Goal: Transaction & Acquisition: Purchase product/service

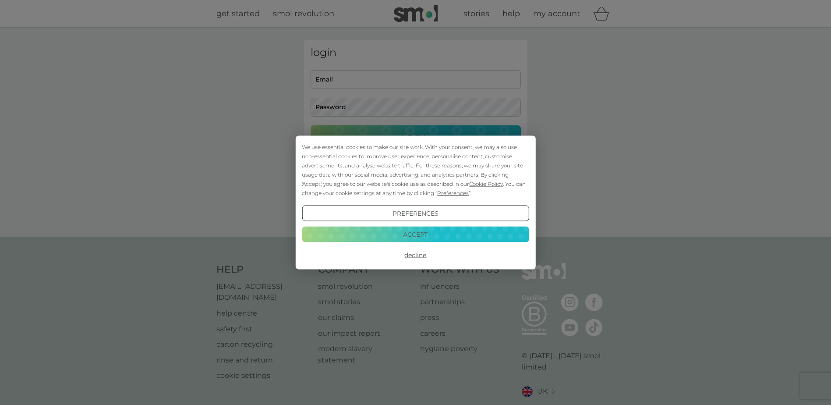
click at [443, 238] on button "Accept" at bounding box center [415, 234] width 227 height 16
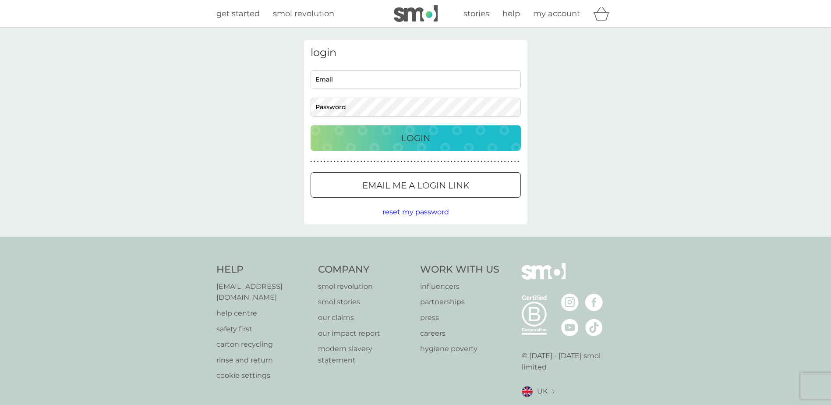
click at [351, 76] on input "Email" at bounding box center [416, 79] width 210 height 19
type input "[EMAIL_ADDRESS][DOMAIN_NAME]"
click at [417, 184] on div at bounding box center [415, 185] width 2 height 2
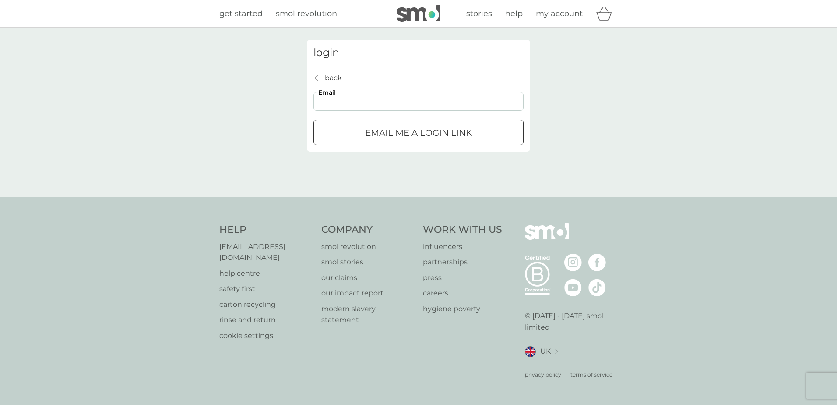
click at [371, 105] on input "Email" at bounding box center [419, 101] width 210 height 19
type input "jengallagheris@gmail.com"
click at [443, 138] on p "Email me a login link" at bounding box center [418, 133] width 107 height 14
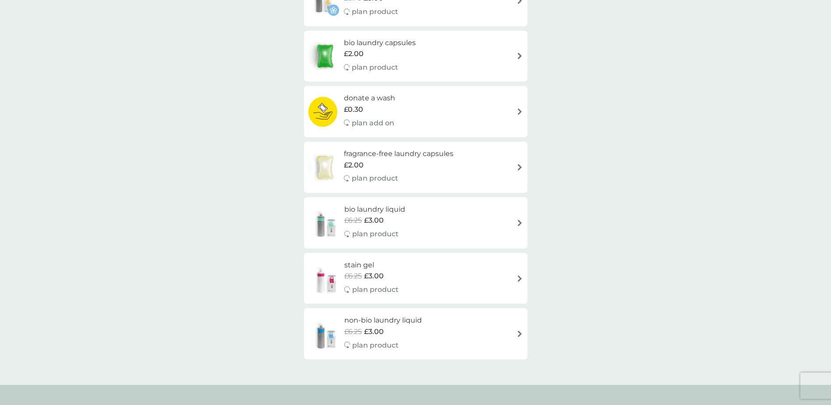
scroll to position [88, 0]
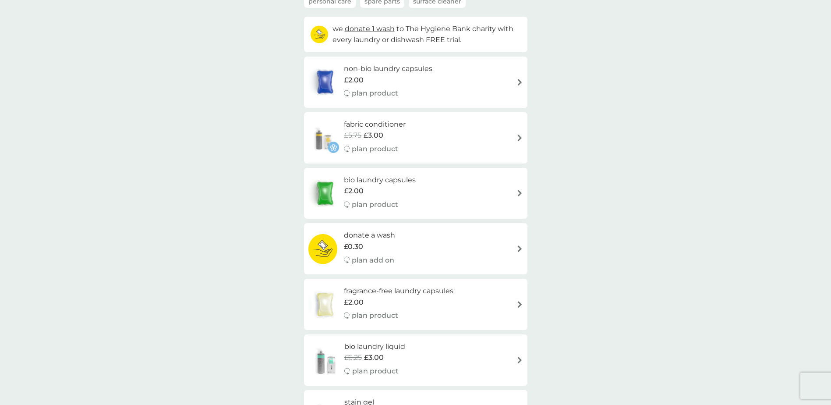
click at [429, 82] on div "£2.00" at bounding box center [388, 79] width 88 height 11
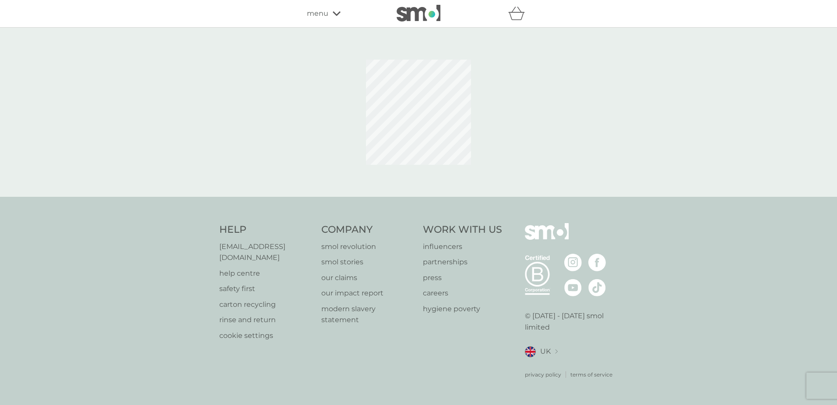
select select "42"
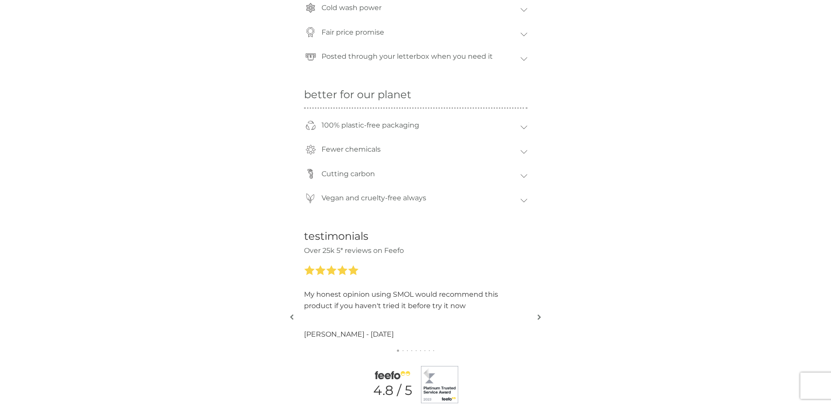
scroll to position [832, 0]
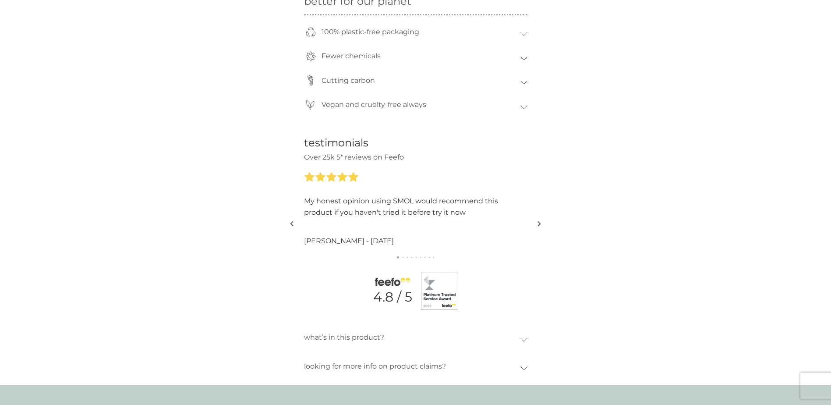
click at [540, 223] on img "button" at bounding box center [539, 223] width 4 height 7
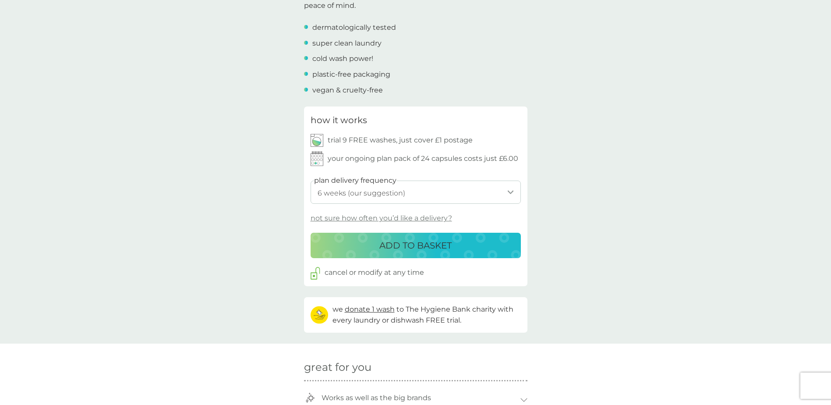
scroll to position [350, 0]
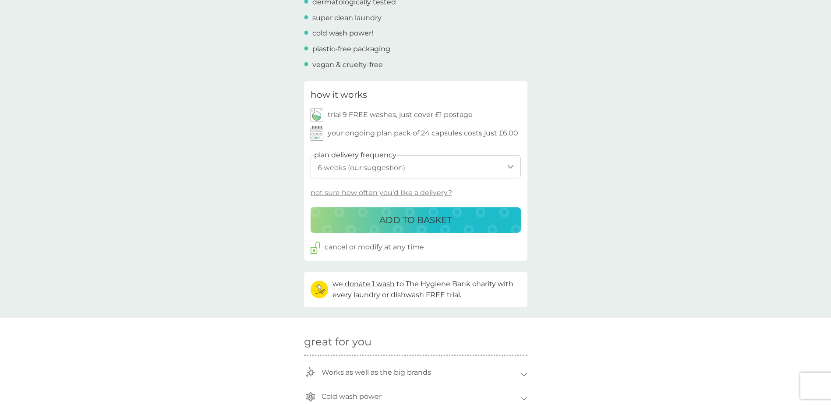
click at [438, 218] on p "ADD TO BASKET" at bounding box center [415, 220] width 72 height 14
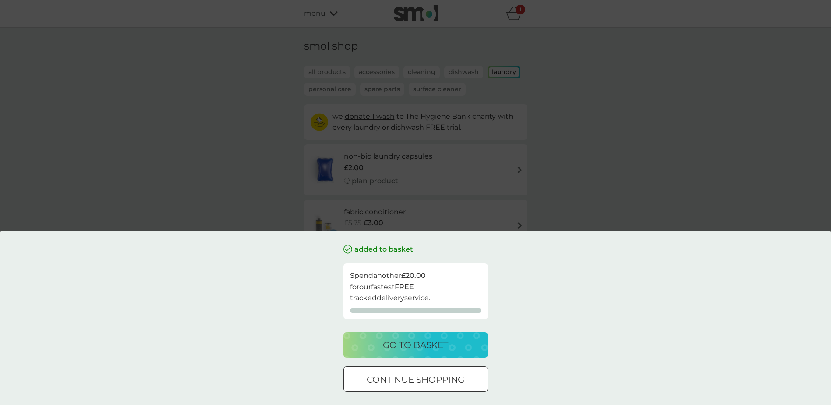
click at [453, 378] on p "continue shopping" at bounding box center [416, 379] width 98 height 14
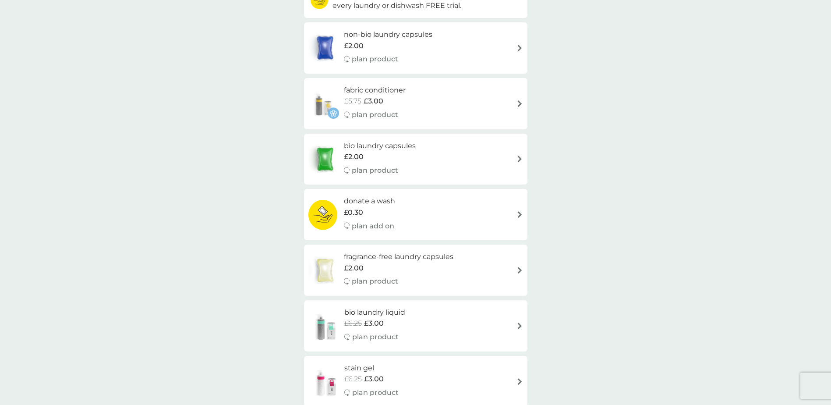
scroll to position [131, 0]
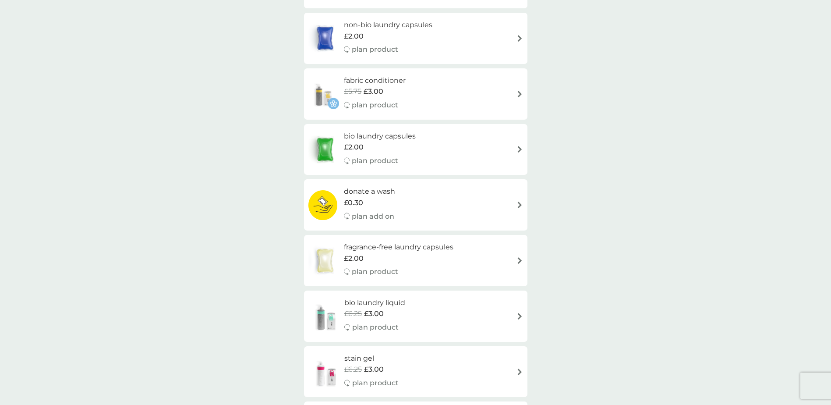
click at [476, 260] on div "fragrance-free laundry capsules £2.00 plan product" at bounding box center [415, 260] width 215 height 38
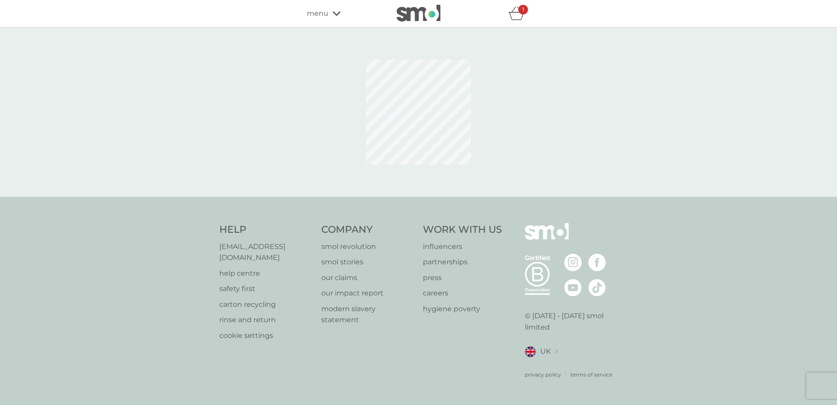
select select "42"
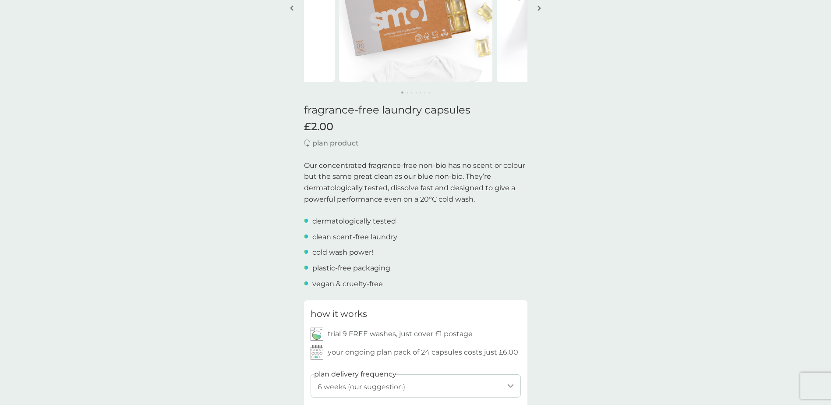
scroll to position [263, 0]
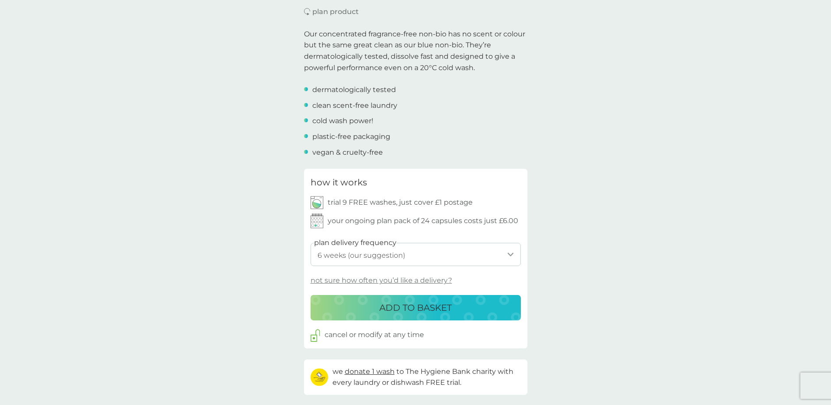
click at [476, 299] on button "ADD TO BASKET" at bounding box center [416, 307] width 210 height 25
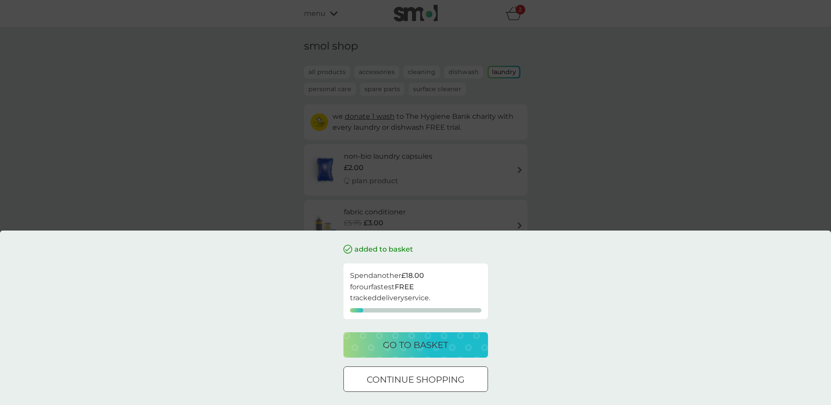
scroll to position [175, 0]
click at [447, 376] on p "continue shopping" at bounding box center [416, 379] width 98 height 14
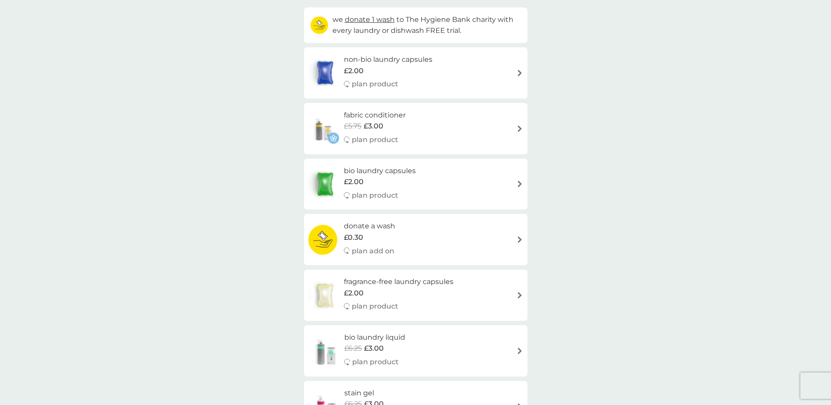
scroll to position [0, 0]
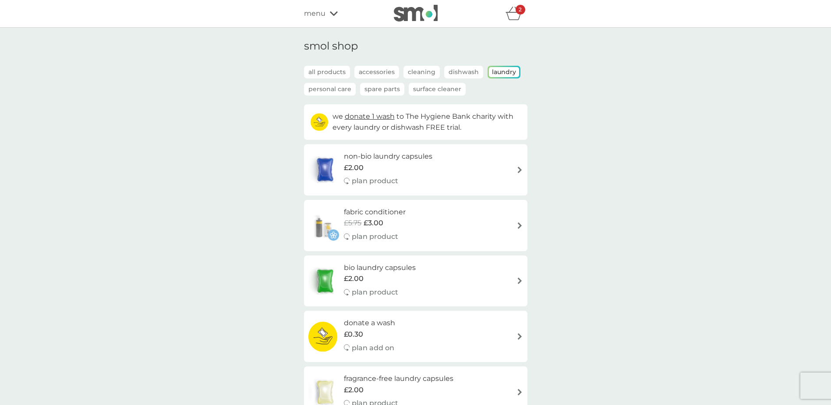
click at [514, 11] on icon "basket" at bounding box center [513, 14] width 17 height 14
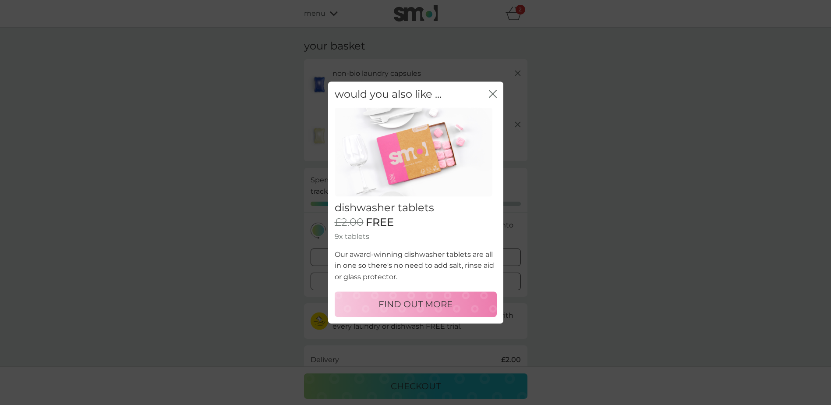
click at [493, 92] on icon "close" at bounding box center [493, 94] width 8 height 8
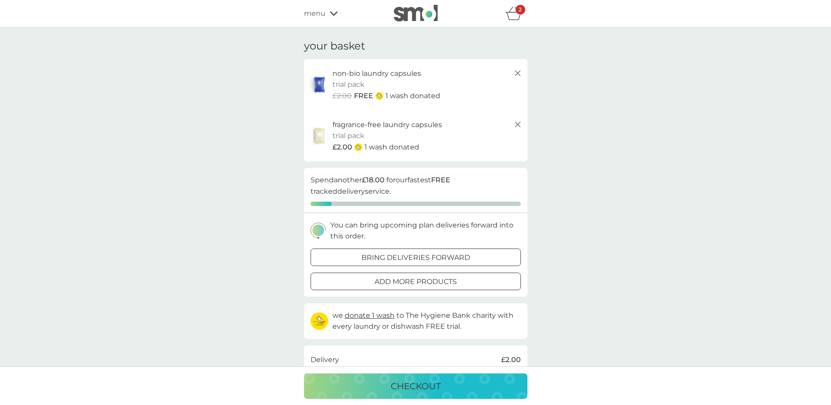
click at [518, 72] on icon at bounding box center [517, 73] width 11 height 11
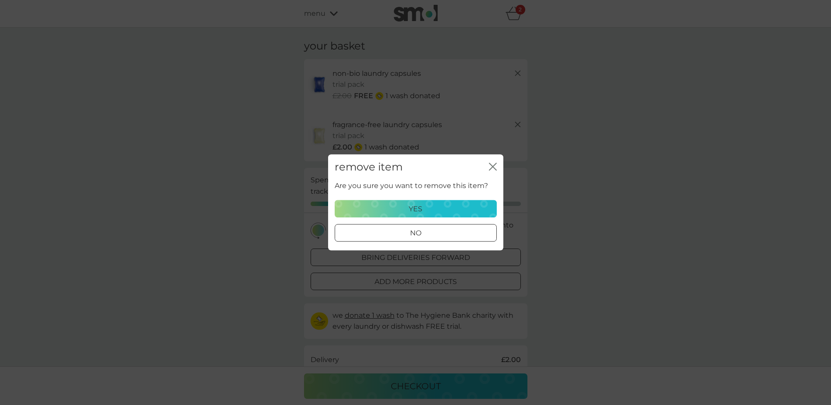
click at [449, 209] on div "yes" at bounding box center [415, 208] width 151 height 11
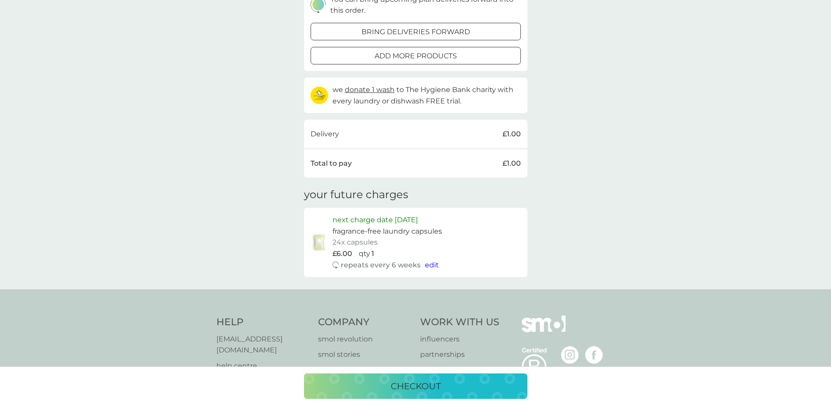
scroll to position [256, 0]
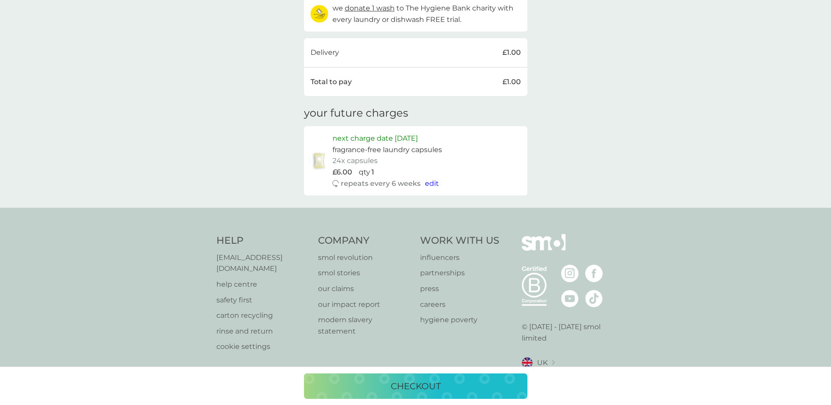
click at [431, 184] on span "edit" at bounding box center [432, 183] width 14 height 8
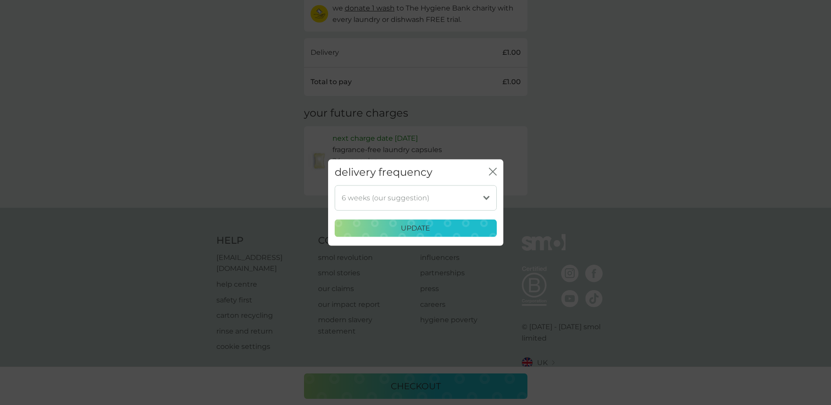
click at [429, 195] on select "1 week 2 weeks 3 weeks 4 weeks 5 weeks 6 weeks (our suggestion) 7 weeks 8 weeks…" at bounding box center [416, 197] width 162 height 25
select select "84"
click at [335, 185] on select "1 week 2 weeks 3 weeks 4 weeks 5 weeks 6 weeks (our suggestion) 7 weeks 8 weeks…" at bounding box center [416, 197] width 162 height 25
click at [443, 230] on div "update" at bounding box center [415, 227] width 151 height 11
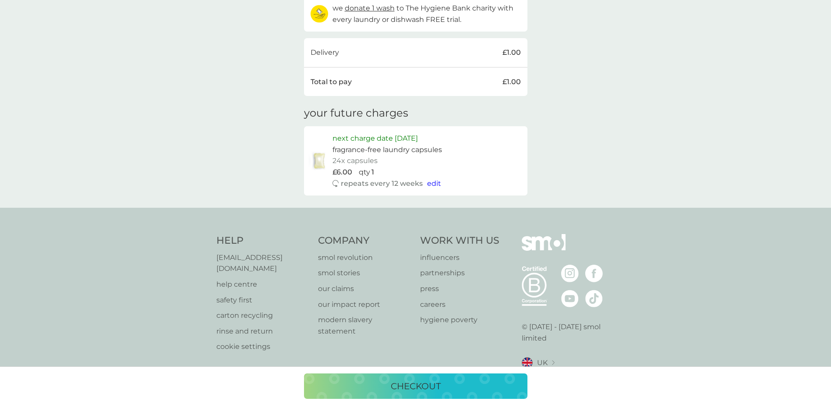
click at [442, 381] on div "checkout" at bounding box center [416, 386] width 206 height 14
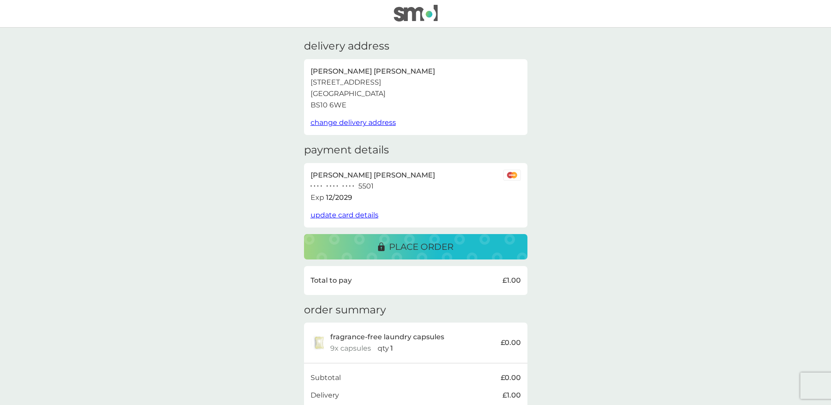
click at [485, 242] on div "place order" at bounding box center [416, 247] width 206 height 14
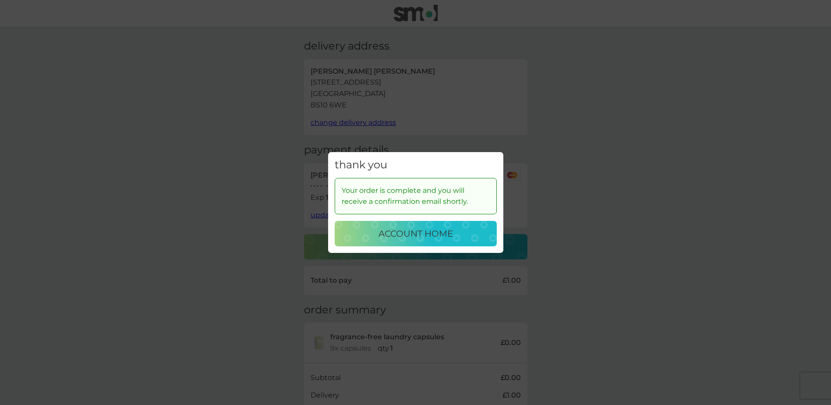
click at [476, 232] on div "account home" at bounding box center [415, 233] width 145 height 14
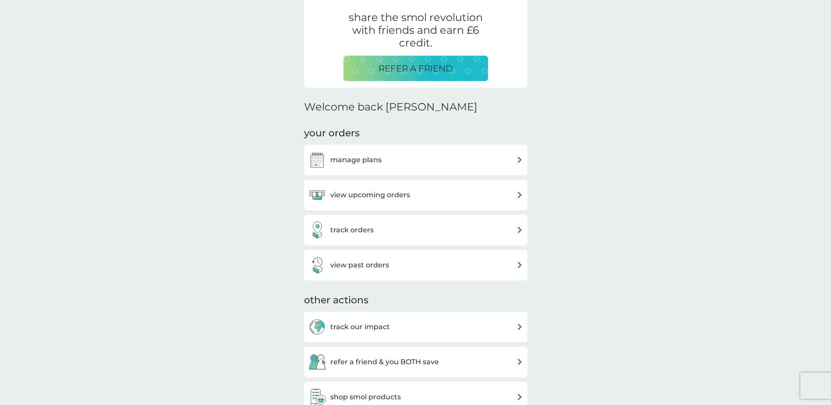
scroll to position [175, 0]
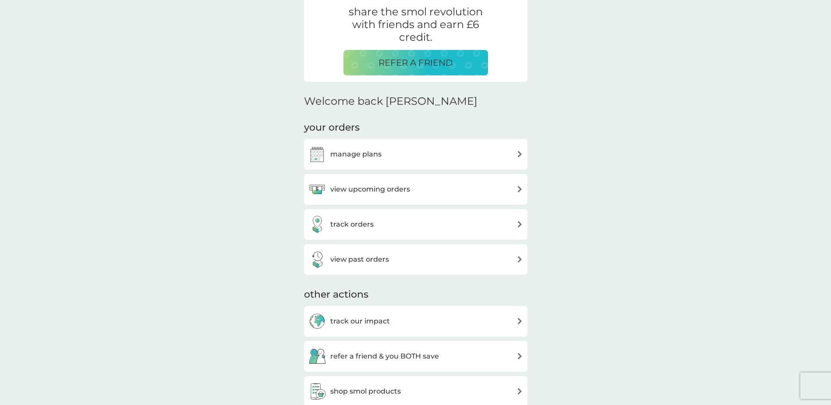
click at [358, 155] on h3 "manage plans" at bounding box center [355, 153] width 51 height 11
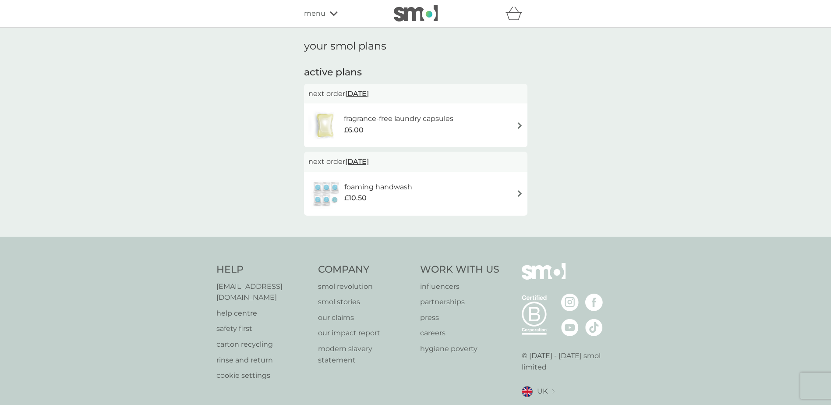
click at [369, 94] on span "23 Sep 2025" at bounding box center [357, 93] width 24 height 17
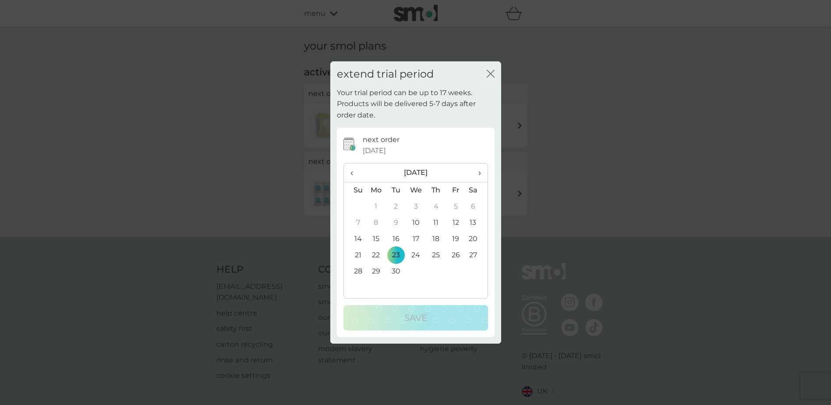
click at [397, 271] on td "30" at bounding box center [396, 271] width 20 height 16
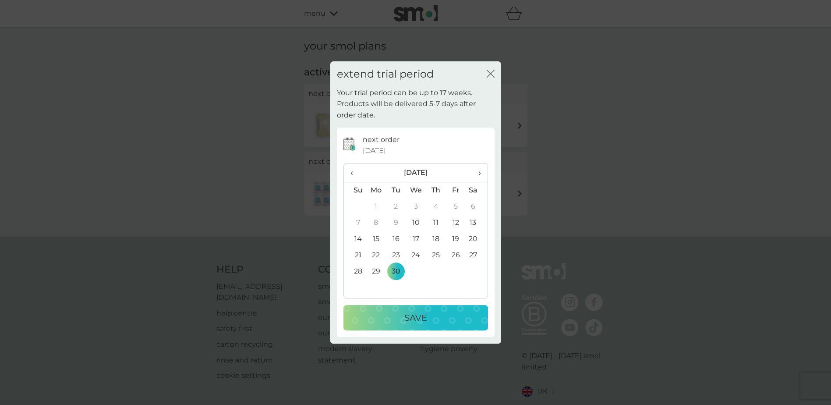
click at [408, 313] on p "Save" at bounding box center [415, 318] width 23 height 14
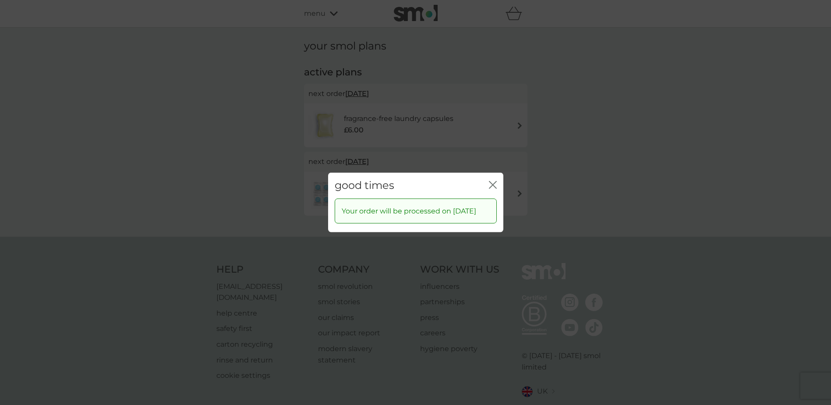
click at [493, 181] on icon "close" at bounding box center [493, 185] width 8 height 8
